Goal: Task Accomplishment & Management: Use online tool/utility

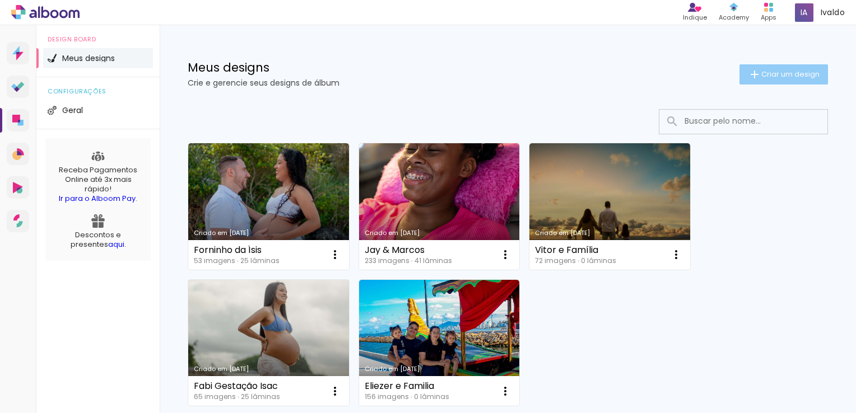
click at [767, 77] on span "Criar um design" at bounding box center [790, 74] width 58 height 7
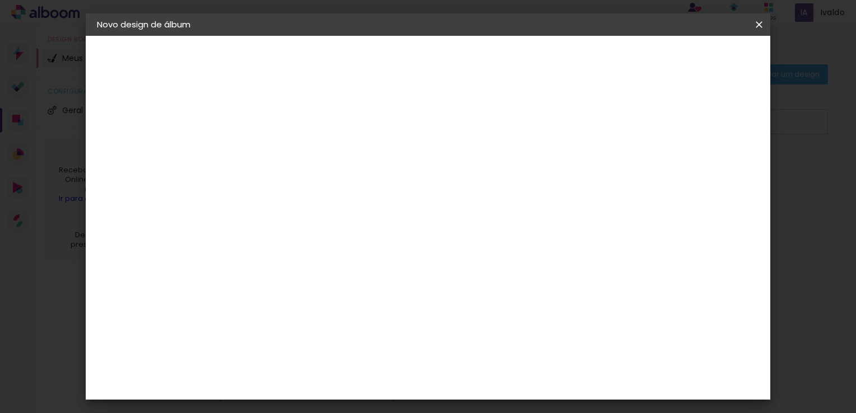
click at [280, 153] on input at bounding box center [280, 150] width 0 height 17
type input "[PERSON_NAME] Anos"
type paper-input "[PERSON_NAME] Anos"
click at [0, 0] on slot "Avançar" at bounding box center [0, 0] width 0 height 0
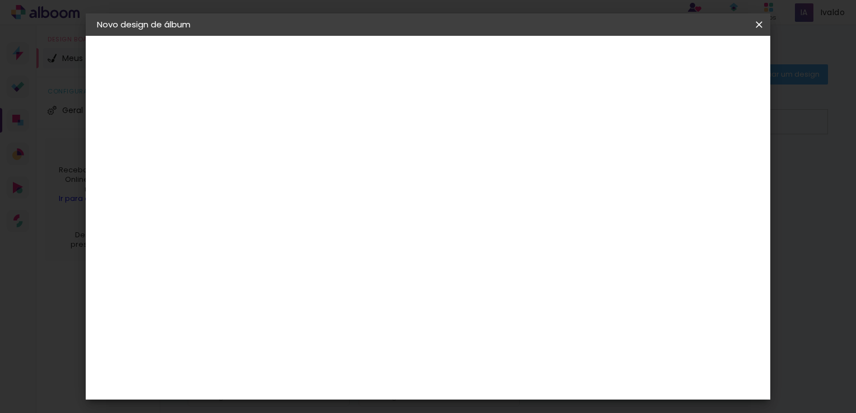
click at [489, 52] on paper-button "Avançar" at bounding box center [462, 59] width 55 height 19
click at [397, 202] on span "24 × 30 cm" at bounding box center [376, 213] width 41 height 23
click at [0, 0] on slot "Avançar" at bounding box center [0, 0] width 0 height 0
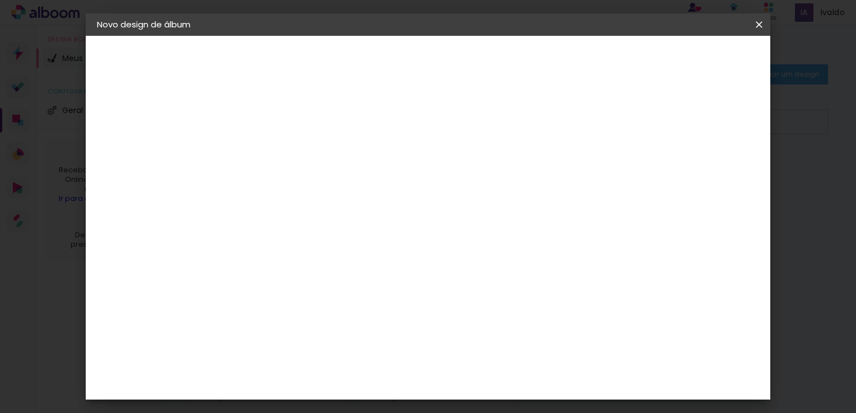
click at [689, 61] on span "Iniciar design" at bounding box center [663, 59] width 51 height 8
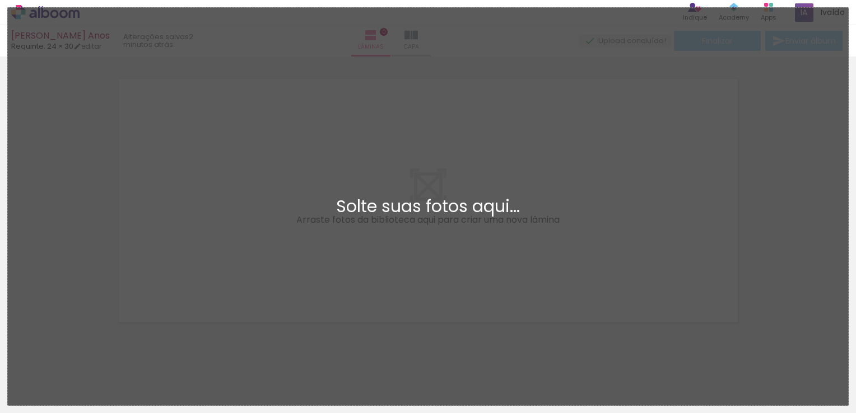
scroll to position [14, 0]
